Goal: Complete application form: Complete application form

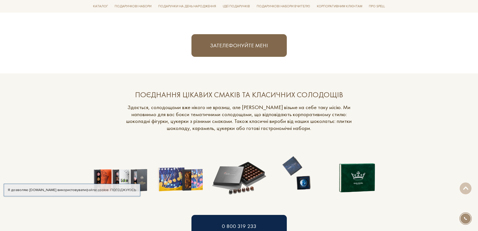
scroll to position [402, 0]
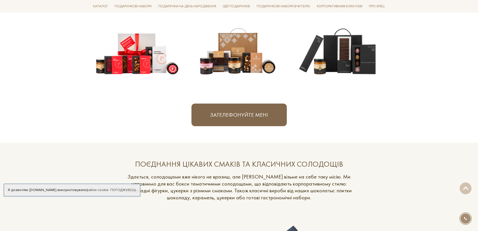
click at [247, 113] on button "Зателефонуйте мені" at bounding box center [239, 114] width 95 height 23
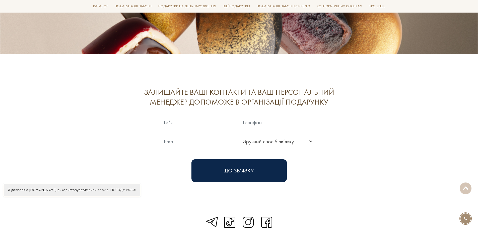
scroll to position [1375, 0]
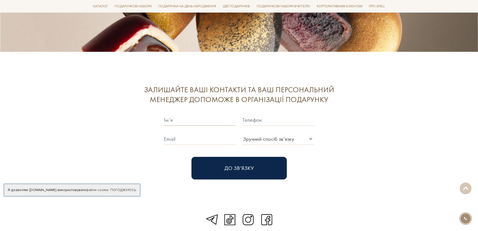
click at [204, 114] on input "text" at bounding box center [200, 120] width 72 height 12
type input "S"
type input "[PERSON_NAME]"
click at [250, 114] on input "text" at bounding box center [278, 120] width 72 height 12
type input "[PHONE_NUMBER]"
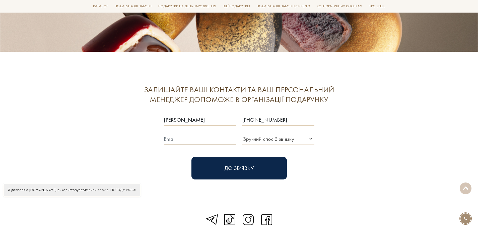
click at [195, 133] on input "text" at bounding box center [200, 139] width 72 height 12
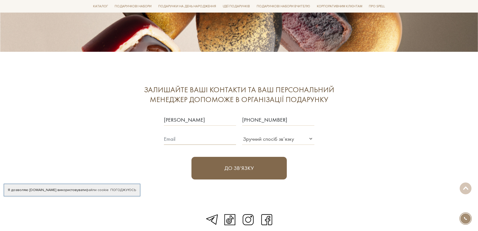
paste input "[EMAIL_ADDRESS][DOMAIN_NAME]"
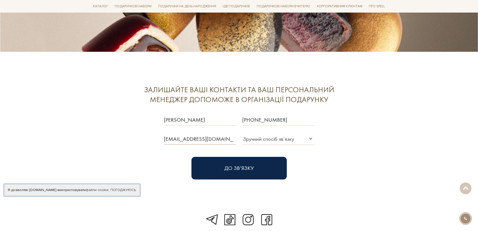
type input "[EMAIL_ADDRESS][DOMAIN_NAME]"
click at [258, 135] on div "Зручний спосіб зв’язку" at bounding box center [268, 139] width 51 height 8
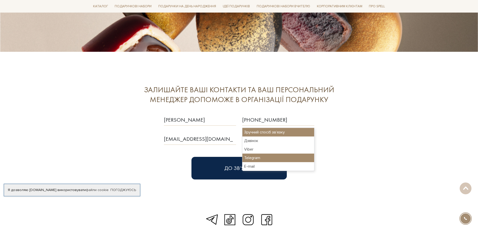
click at [258, 157] on div "Telegram" at bounding box center [279, 157] width 72 height 9
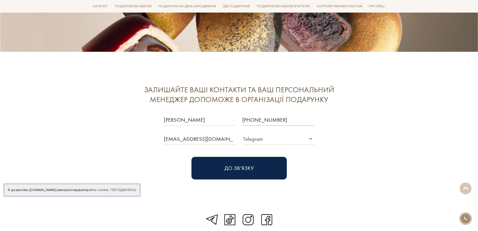
drag, startPoint x: 283, startPoint y: 103, endPoint x: 244, endPoint y: 103, distance: 38.9
click at [244, 114] on input "[PHONE_NUMBER]" at bounding box center [278, 120] width 72 height 12
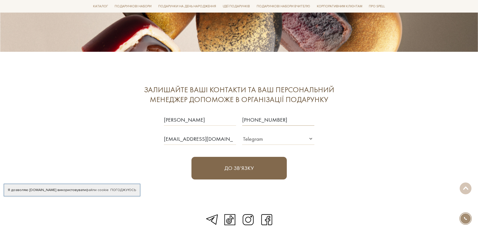
type input "[PHONE_NUMBER]"
click at [253, 157] on button "До зв‘язку" at bounding box center [239, 168] width 95 height 23
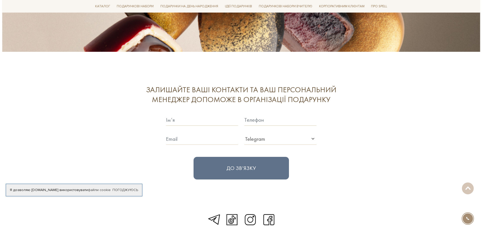
scroll to position [1376, 0]
